Goal: Information Seeking & Learning: Understand process/instructions

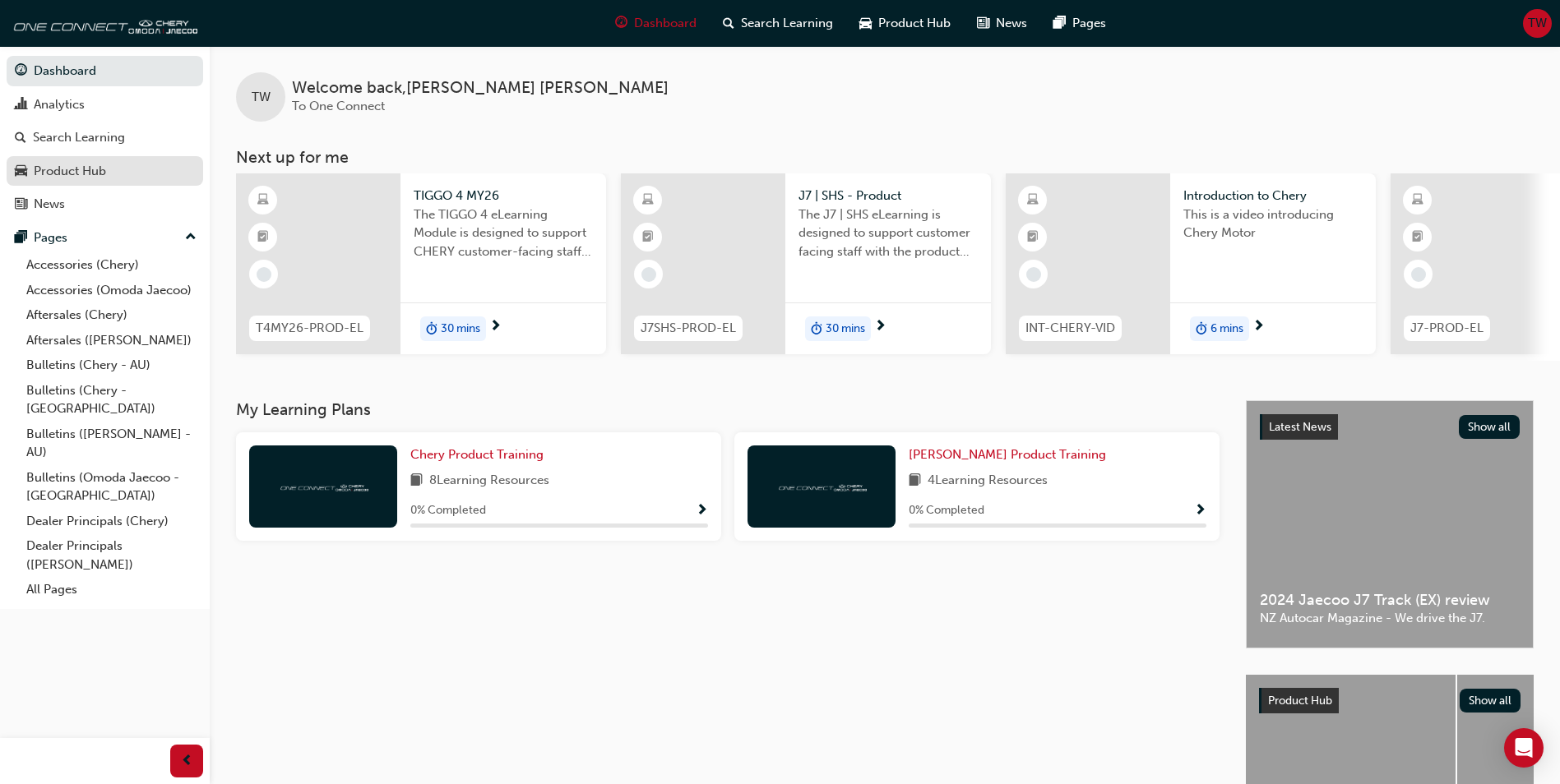
click at [84, 177] on div "Product Hub" at bounding box center [70, 171] width 73 height 19
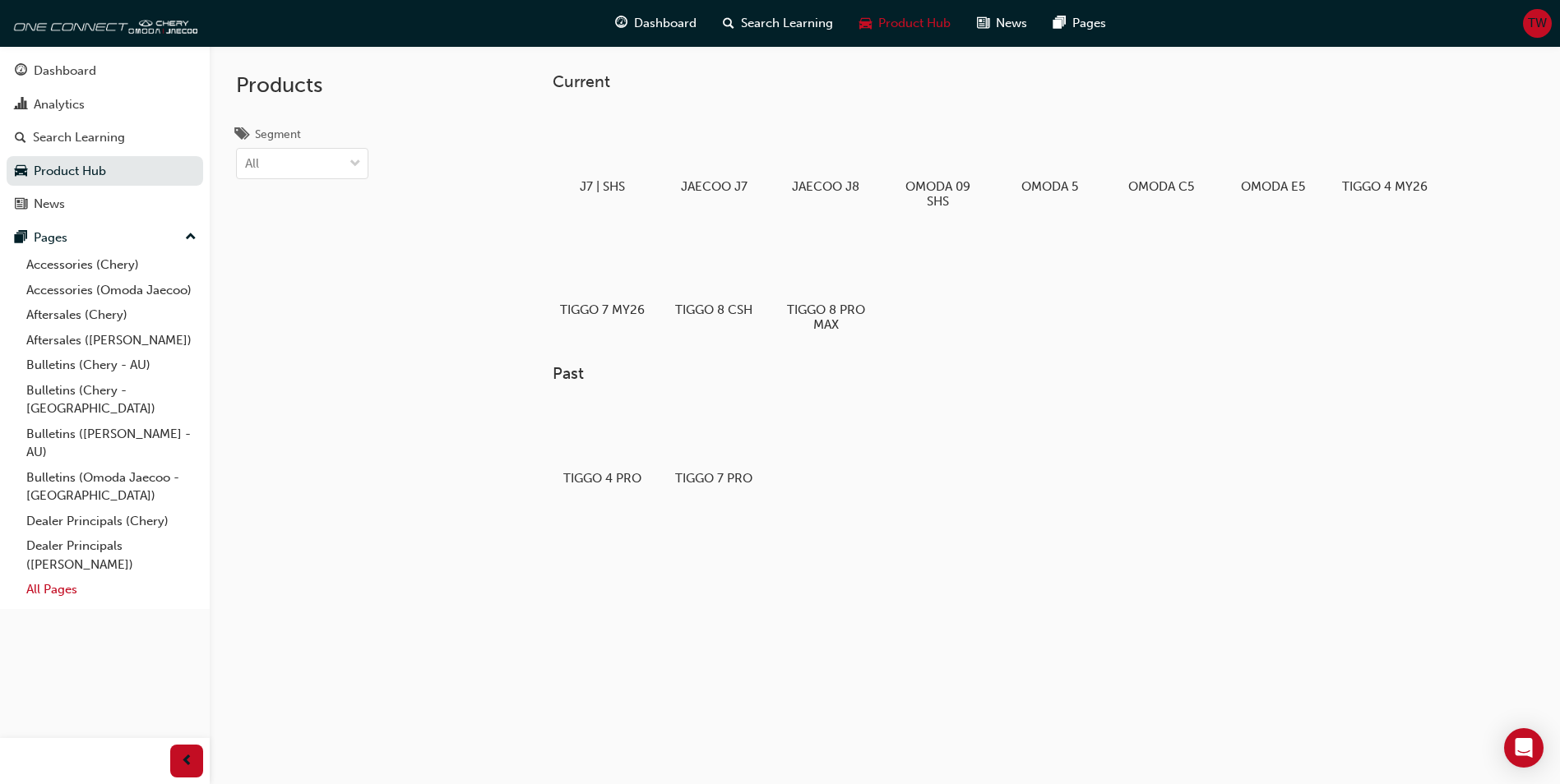
click at [55, 577] on link "All Pages" at bounding box center [112, 589] width 184 height 25
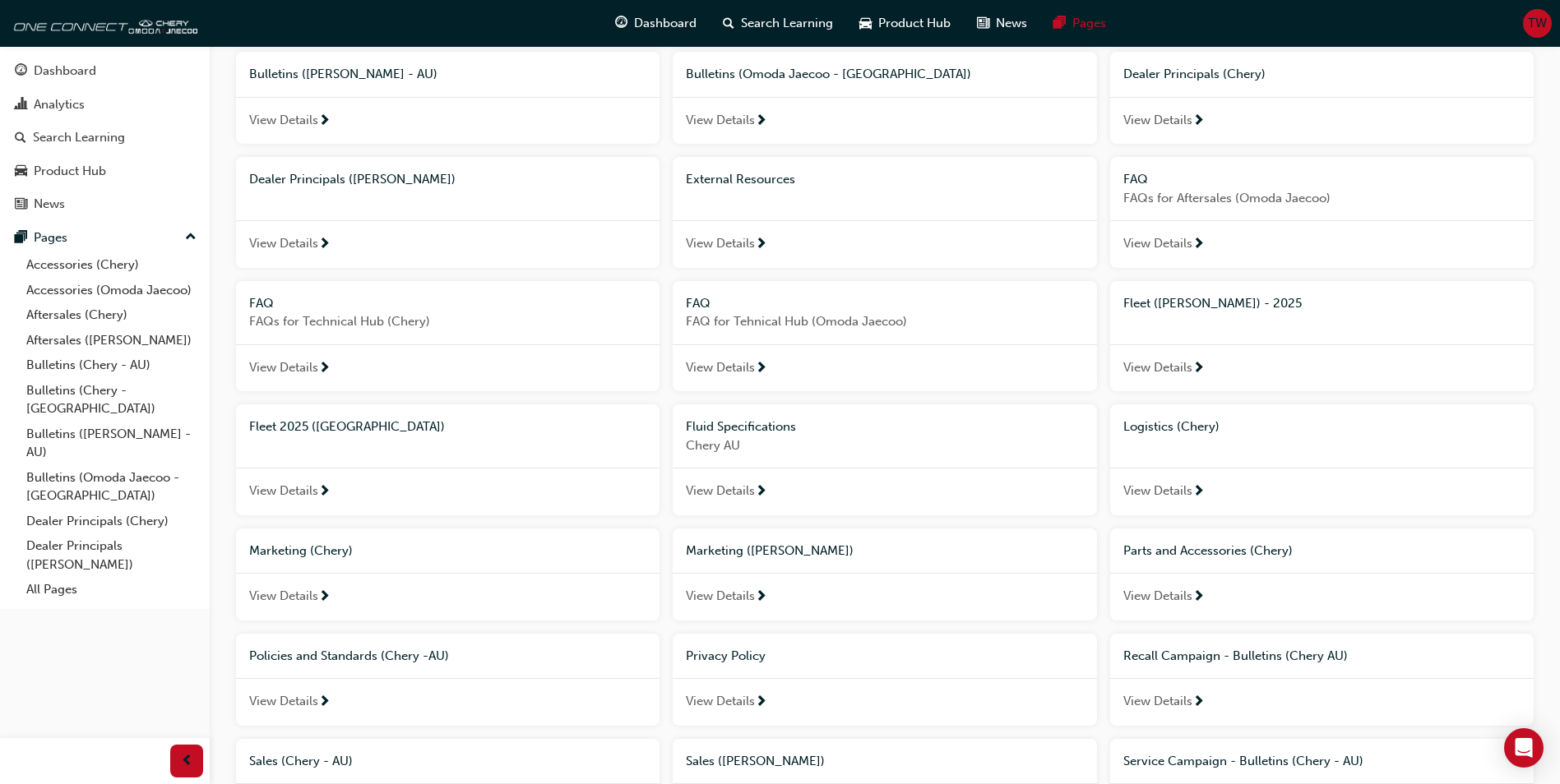
scroll to position [892, 0]
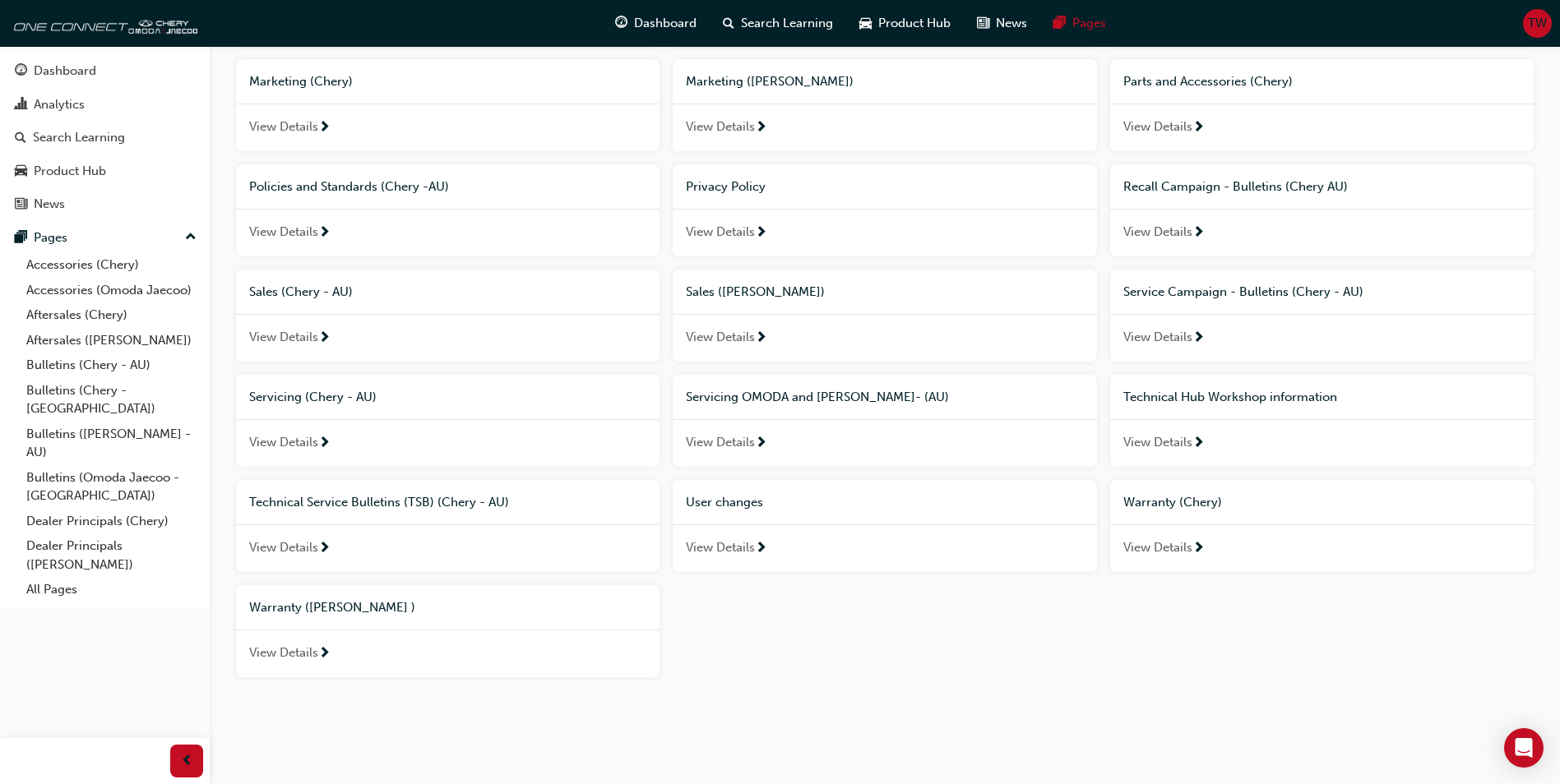
click at [736, 516] on div "User changes" at bounding box center [884, 503] width 423 height 45
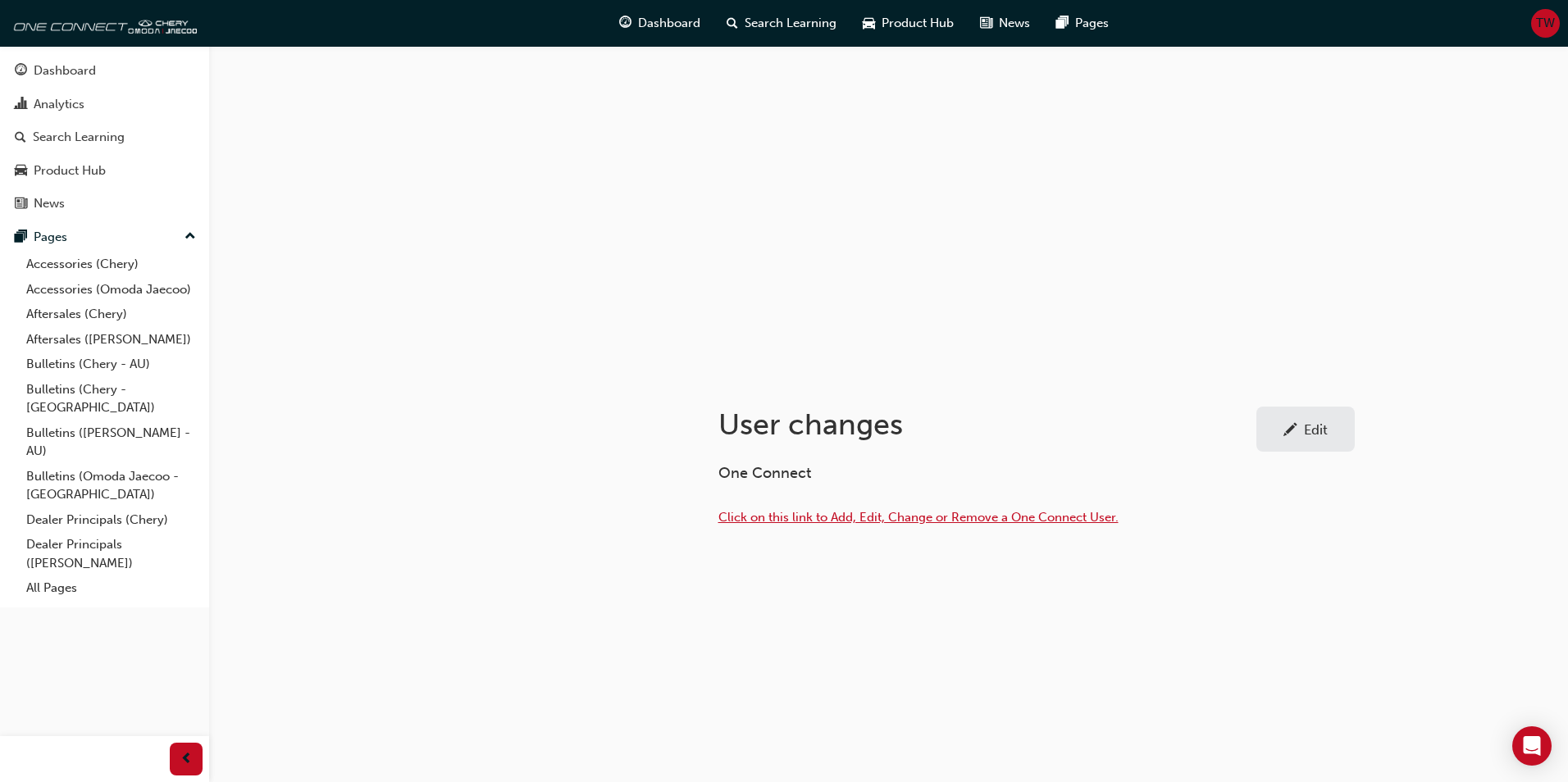
click at [782, 518] on span "Click on this link to Add, Edit, Change or Remove a One Connect User." at bounding box center [919, 517] width 401 height 15
